Goal: Check status

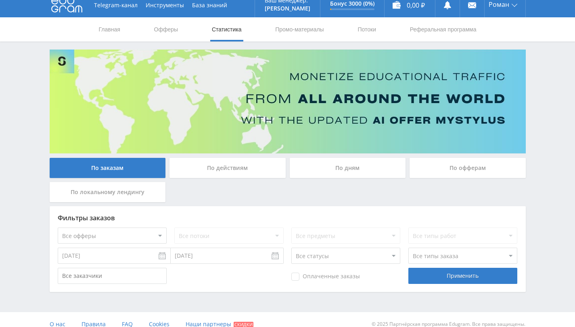
scroll to position [16, 0]
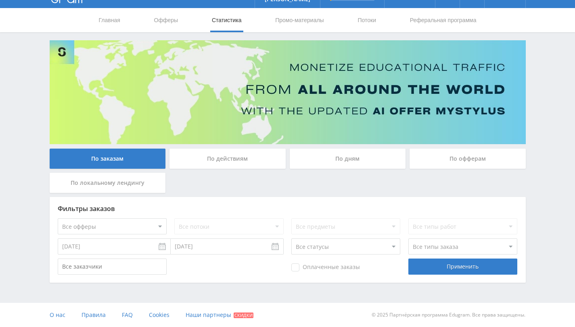
click at [233, 158] on div "По действиям" at bounding box center [227, 159] width 116 height 20
click at [0, 0] on input "По действиям" at bounding box center [0, 0] width 0 height 0
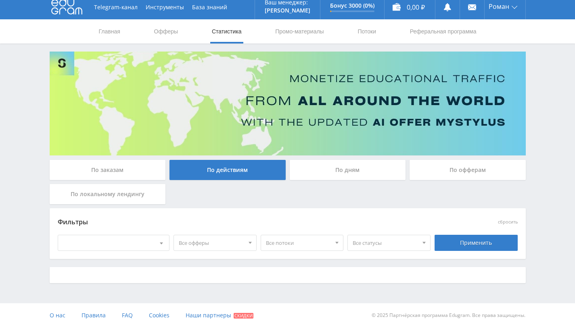
scroll to position [12, 0]
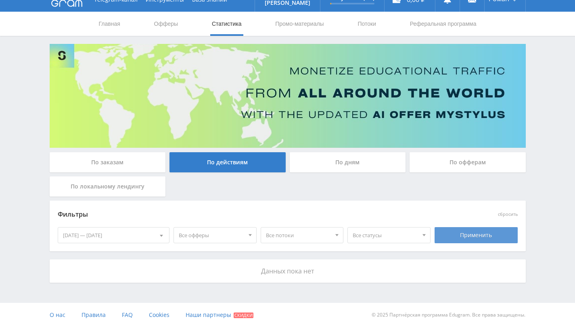
drag, startPoint x: 463, startPoint y: 243, endPoint x: 464, endPoint y: 238, distance: 4.5
click at [463, 243] on div "Применить" at bounding box center [475, 235] width 83 height 16
click at [137, 187] on div "По локальному лендингу" at bounding box center [108, 187] width 116 height 20
click at [0, 0] on input "По локальному лендингу" at bounding box center [0, 0] width 0 height 0
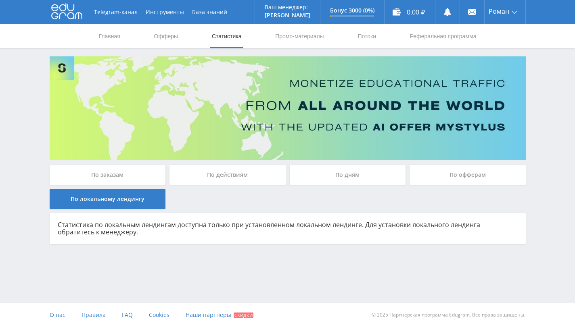
scroll to position [0, 0]
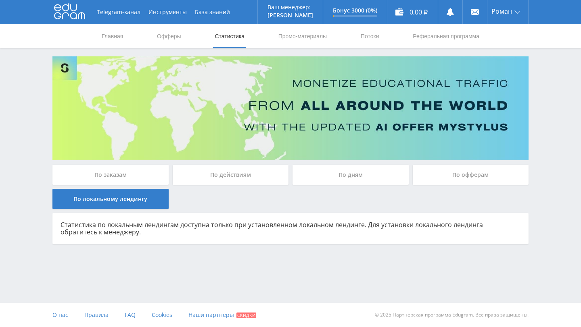
click at [135, 169] on div "По заказам" at bounding box center [110, 175] width 116 height 20
click at [0, 0] on input "По заказам" at bounding box center [0, 0] width 0 height 0
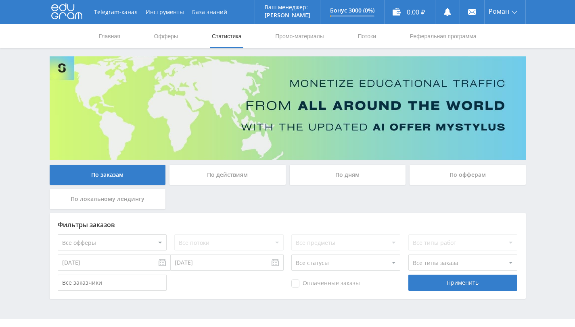
click at [229, 181] on div "По действиям" at bounding box center [227, 175] width 116 height 20
click at [0, 0] on input "По действиям" at bounding box center [0, 0] width 0 height 0
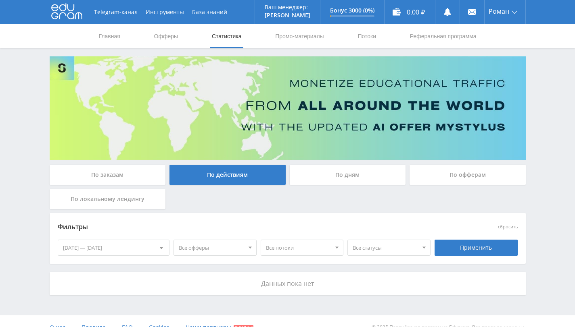
click at [321, 177] on div "По дням" at bounding box center [347, 175] width 116 height 20
click at [0, 0] on input "По дням" at bounding box center [0, 0] width 0 height 0
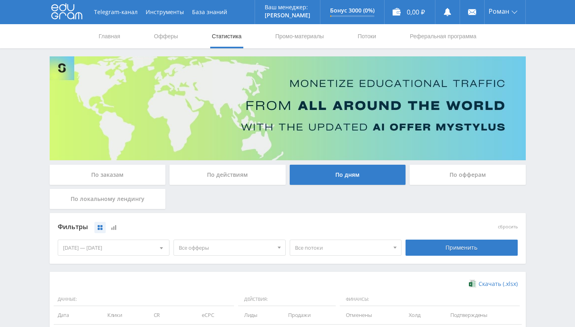
scroll to position [2, 0]
